Goal: Transaction & Acquisition: Register for event/course

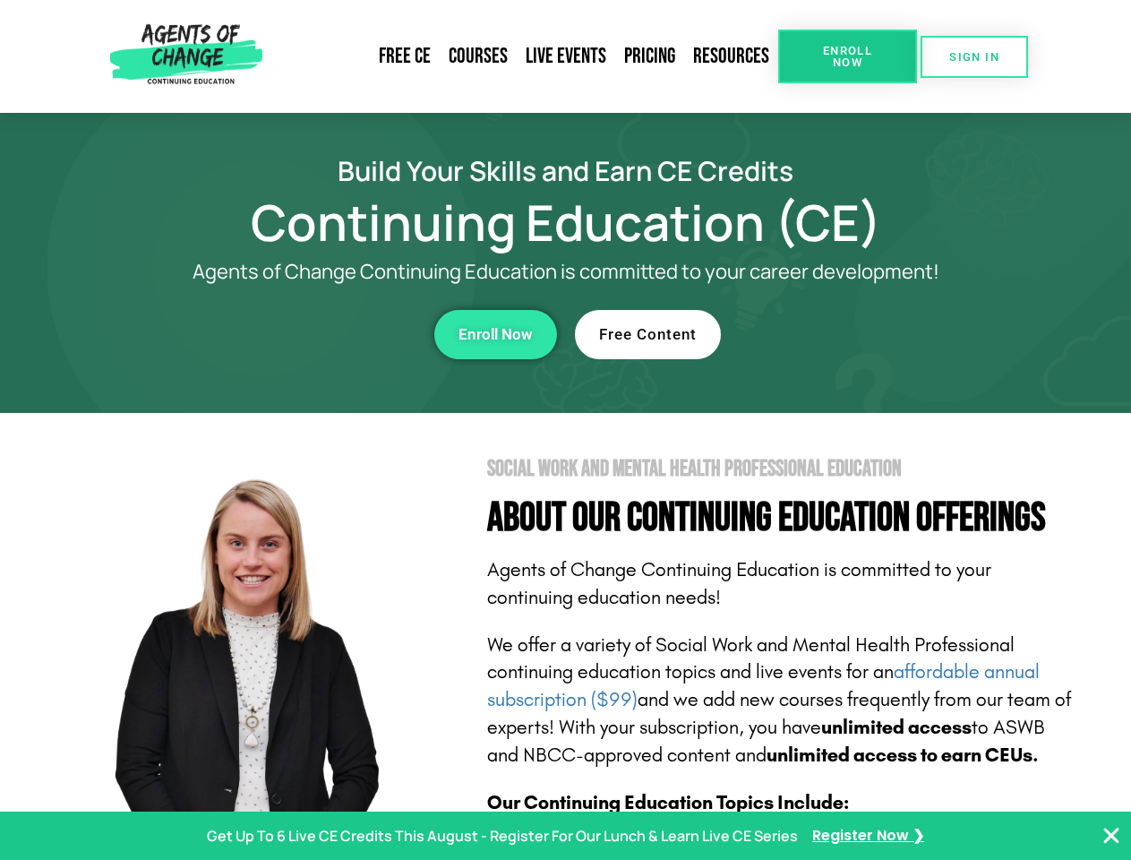
click at [565, 430] on section "Social Work and Mental Health Professional Education About Our Continuing Educa…" at bounding box center [565, 789] width 1131 height 752
click at [847, 56] on span "Enroll Now" at bounding box center [847, 56] width 81 height 23
click at [974, 56] on span "SIGN IN" at bounding box center [974, 57] width 50 height 12
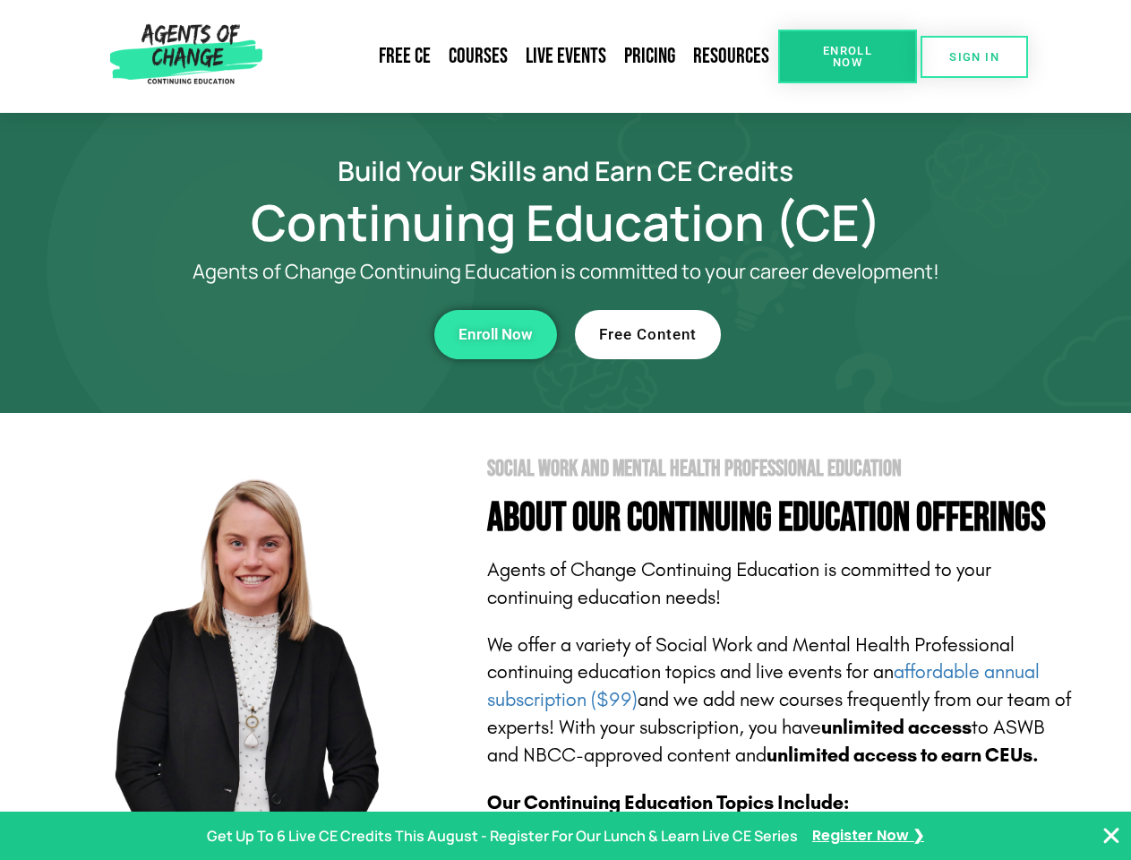
click at [311, 334] on div "Enroll Now" at bounding box center [310, 334] width 492 height 49
click at [495, 334] on span "Enroll Now" at bounding box center [495, 334] width 74 height 15
click at [821, 334] on div "Free Content" at bounding box center [821, 334] width 492 height 49
